Goal: Check status: Check status

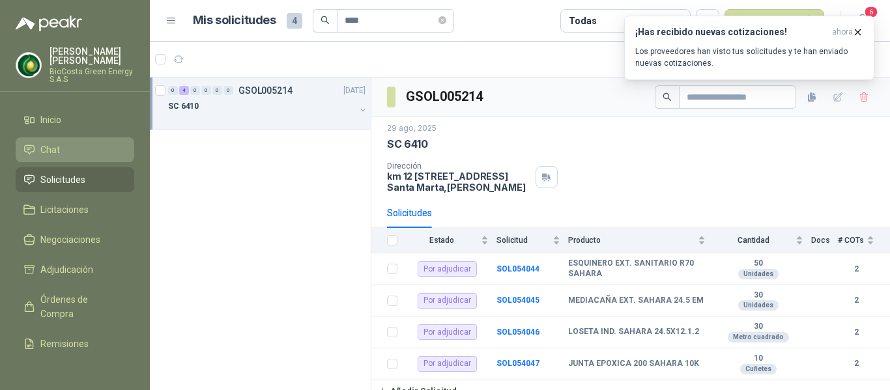
scroll to position [19, 0]
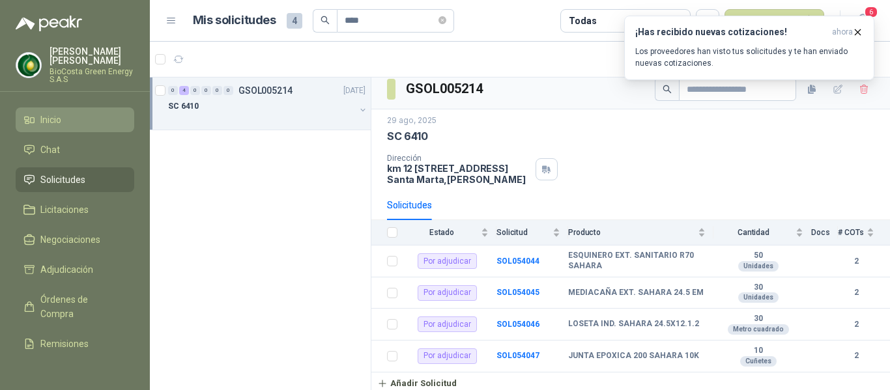
click at [57, 125] on span "Inicio" at bounding box center [50, 120] width 21 height 14
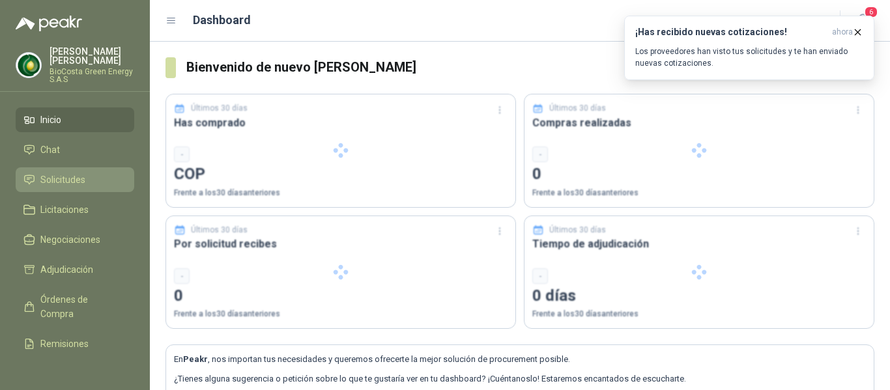
click at [82, 180] on span "Solicitudes" at bounding box center [62, 180] width 45 height 14
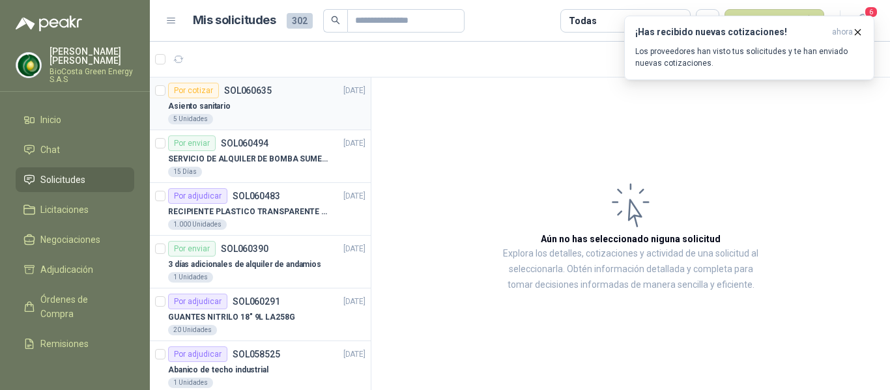
click at [274, 118] on div "5 Unidades" at bounding box center [266, 119] width 197 height 10
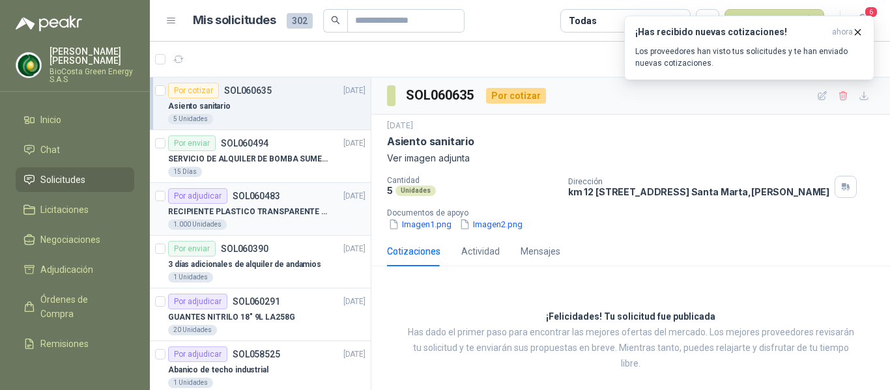
click at [220, 210] on p "RECIPIENTE PLASTICO TRANSPARENTE 500 ML" at bounding box center [249, 212] width 162 height 12
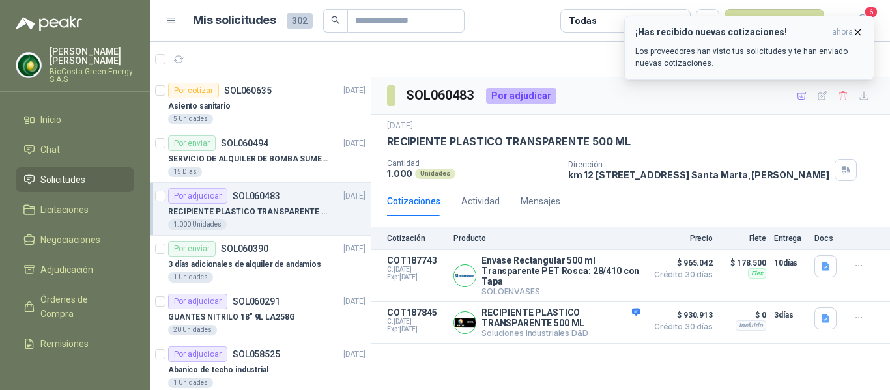
click at [723, 51] on p "Los proveedores han visto tus solicitudes y te han enviado nuevas cotizaciones." at bounding box center [749, 57] width 228 height 23
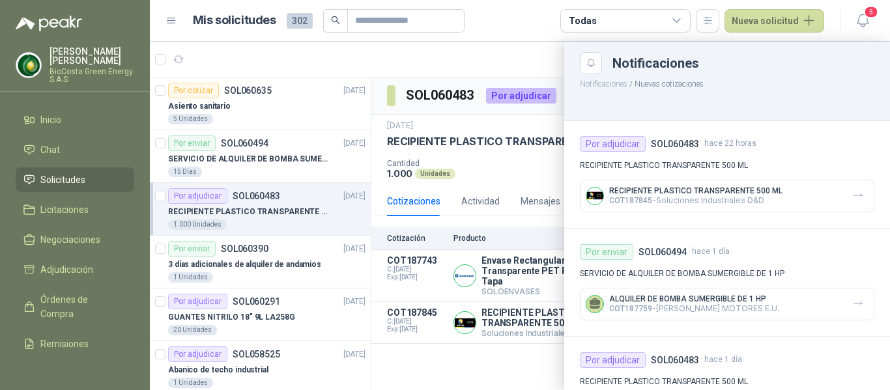
click at [516, 166] on div at bounding box center [520, 216] width 740 height 348
